Goal: Task Accomplishment & Management: Use online tool/utility

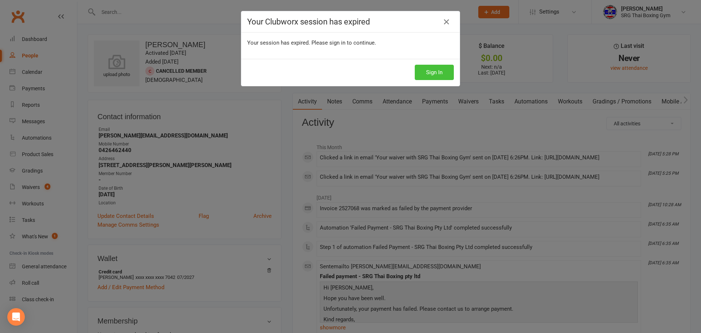
click at [438, 75] on button "Sign In" at bounding box center [434, 72] width 39 height 15
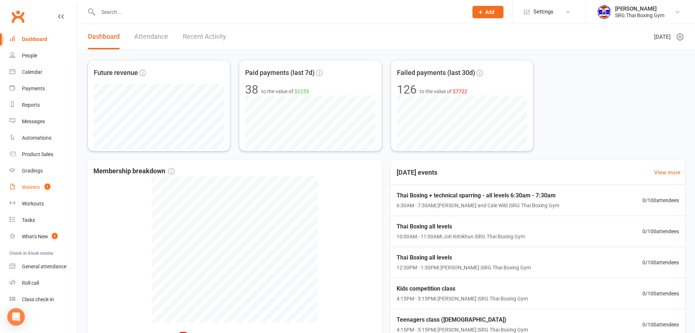
click at [37, 187] on div "Waivers" at bounding box center [31, 187] width 18 height 6
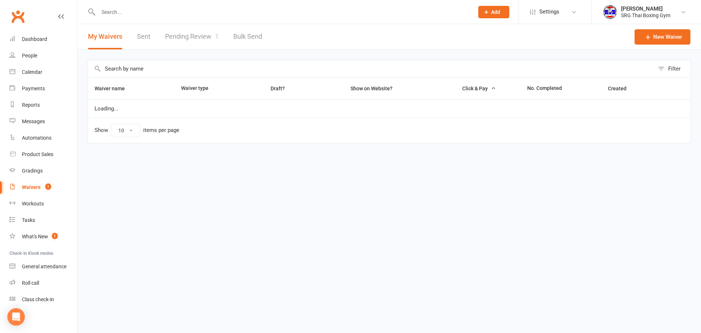
click at [202, 36] on link "Pending Review 1" at bounding box center [192, 36] width 54 height 25
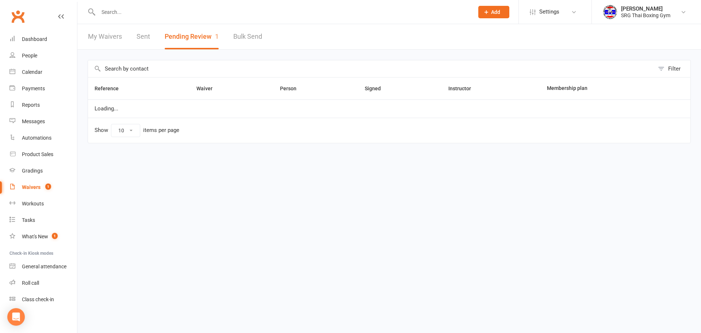
select select "100"
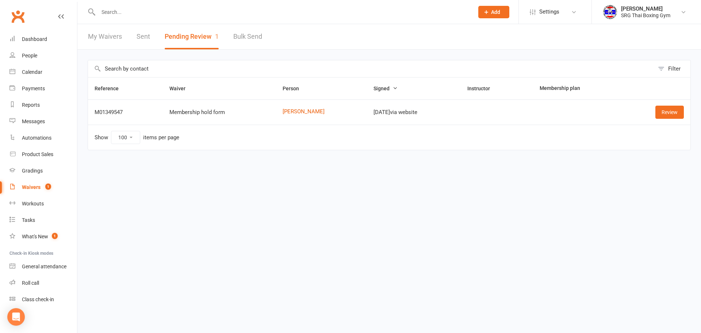
click at [116, 34] on link "My Waivers" at bounding box center [105, 36] width 34 height 25
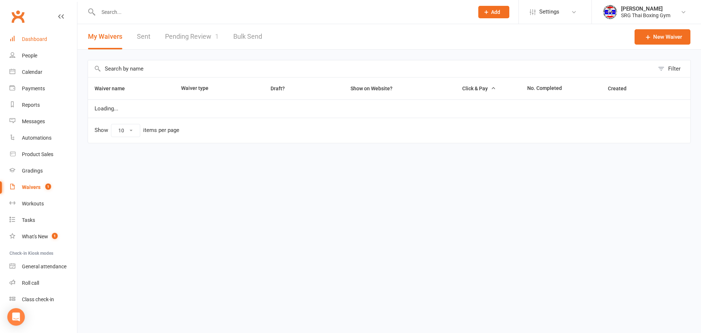
click at [44, 40] on div "Dashboard" at bounding box center [34, 39] width 25 height 6
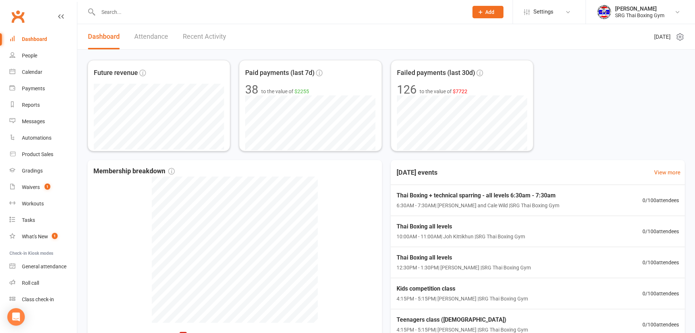
click at [114, 11] on input "text" at bounding box center [279, 12] width 367 height 10
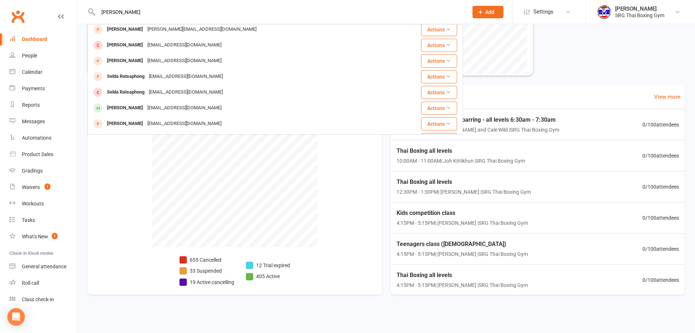
scroll to position [142, 0]
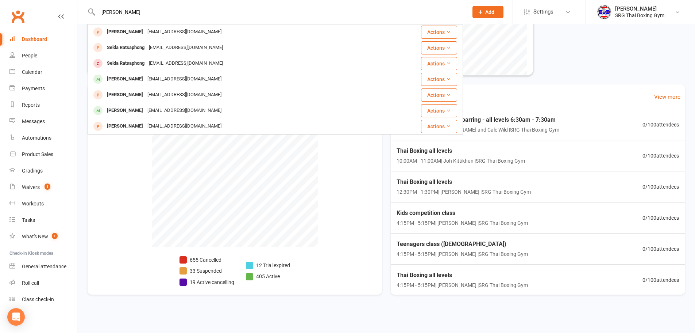
drag, startPoint x: 142, startPoint y: 11, endPoint x: 57, endPoint y: 2, distance: 85.1
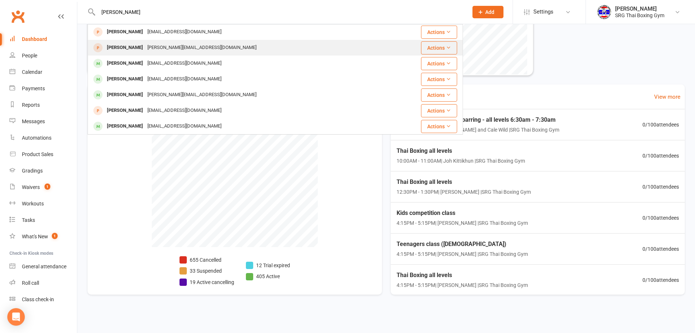
scroll to position [0, 0]
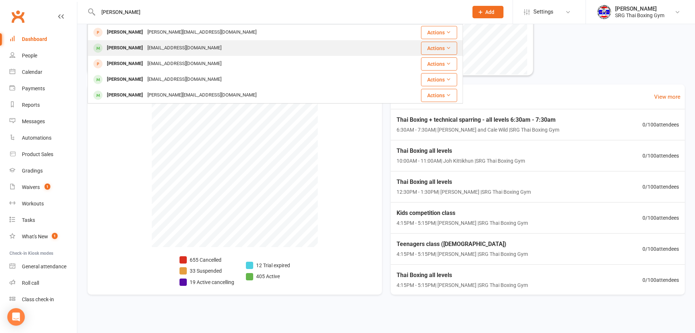
type input "[PERSON_NAME]"
click at [319, 52] on div "[PERSON_NAME] [EMAIL_ADDRESS][DOMAIN_NAME]" at bounding box center [238, 48] width 301 height 15
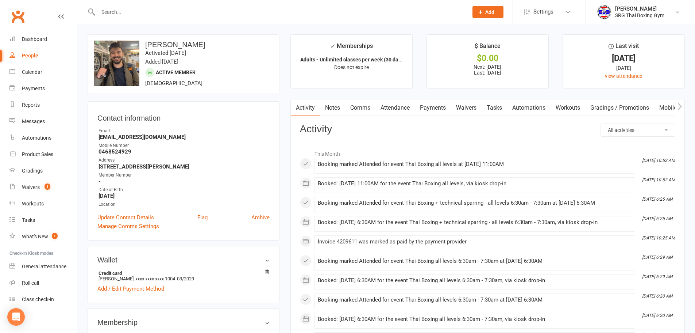
click at [445, 108] on link "Payments" at bounding box center [433, 107] width 36 height 17
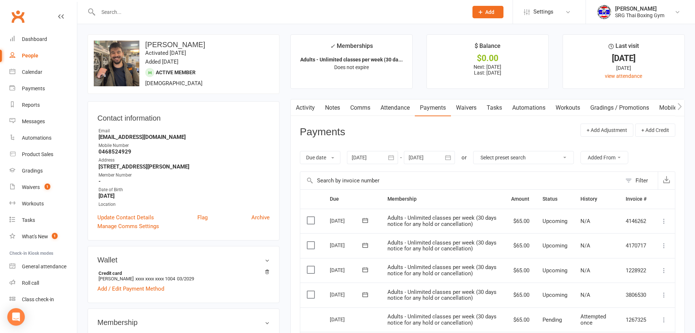
click at [388, 109] on link "Attendance" at bounding box center [395, 107] width 39 height 17
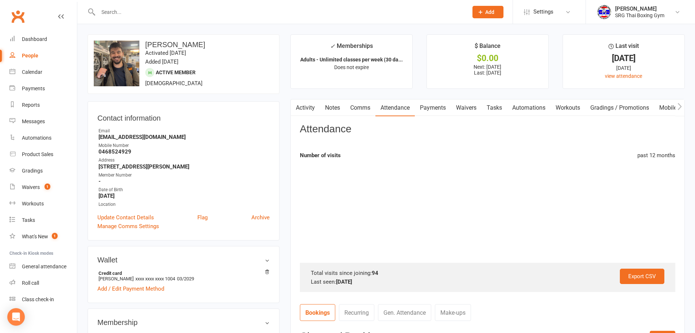
click at [295, 105] on icon "button" at bounding box center [295, 106] width 4 height 7
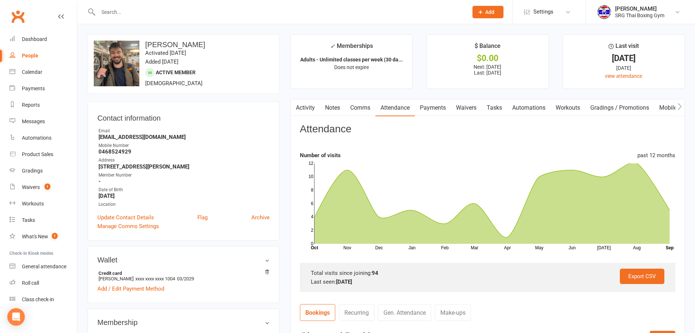
click at [446, 107] on link "Payments" at bounding box center [433, 107] width 36 height 17
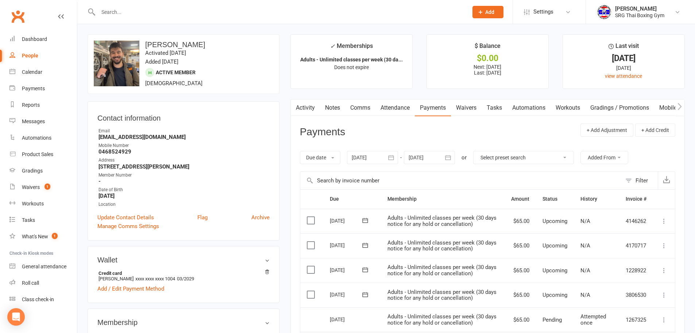
click at [479, 105] on link "Waivers" at bounding box center [466, 107] width 31 height 17
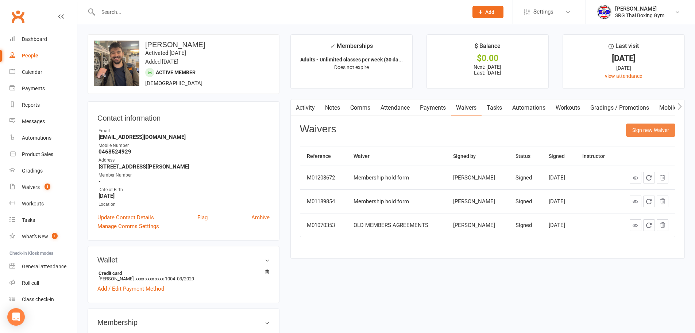
click at [645, 132] on button "Sign new Waiver" at bounding box center [650, 129] width 49 height 13
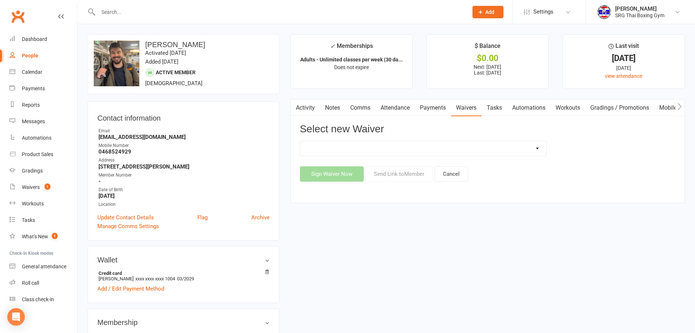
drag, startPoint x: 328, startPoint y: 148, endPoint x: 354, endPoint y: 152, distance: 25.8
click at [328, 148] on select "Membership agreement Membership cancellation form Membership hold form New paym…" at bounding box center [423, 148] width 246 height 15
select select "12440"
click at [300, 141] on select "Membership agreement Membership cancellation form Membership hold form New paym…" at bounding box center [423, 148] width 246 height 15
click at [411, 179] on button "Send Link to Member" at bounding box center [399, 173] width 67 height 15
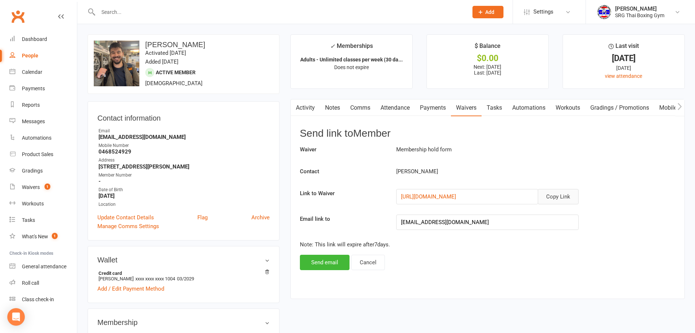
click at [548, 198] on button "Copy Link" at bounding box center [558, 196] width 41 height 15
click at [43, 38] on div "Dashboard" at bounding box center [34, 39] width 25 height 6
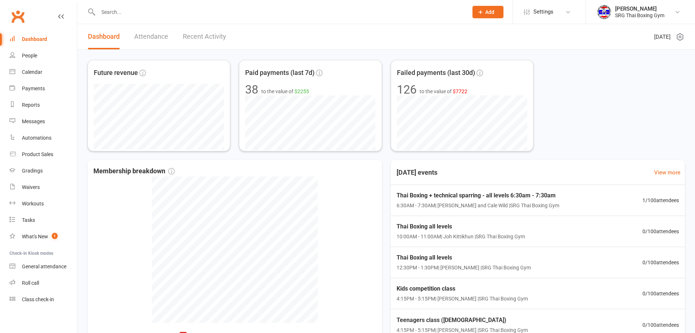
drag, startPoint x: 0, startPoint y: 0, endPoint x: 46, endPoint y: 41, distance: 61.8
click at [46, 42] on link "Dashboard" at bounding box center [43, 39] width 68 height 16
